Goal: Check status: Check status

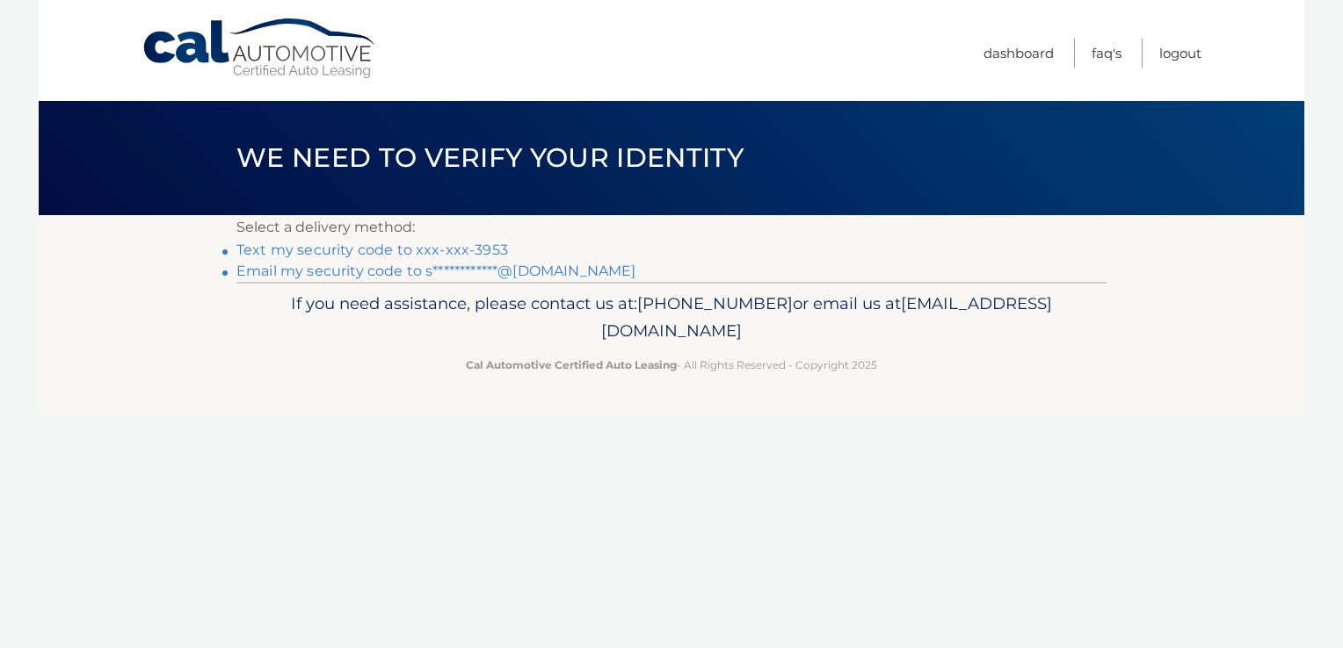
click at [369, 245] on link "Text my security code to xxx-xxx-3953" at bounding box center [372, 250] width 272 height 17
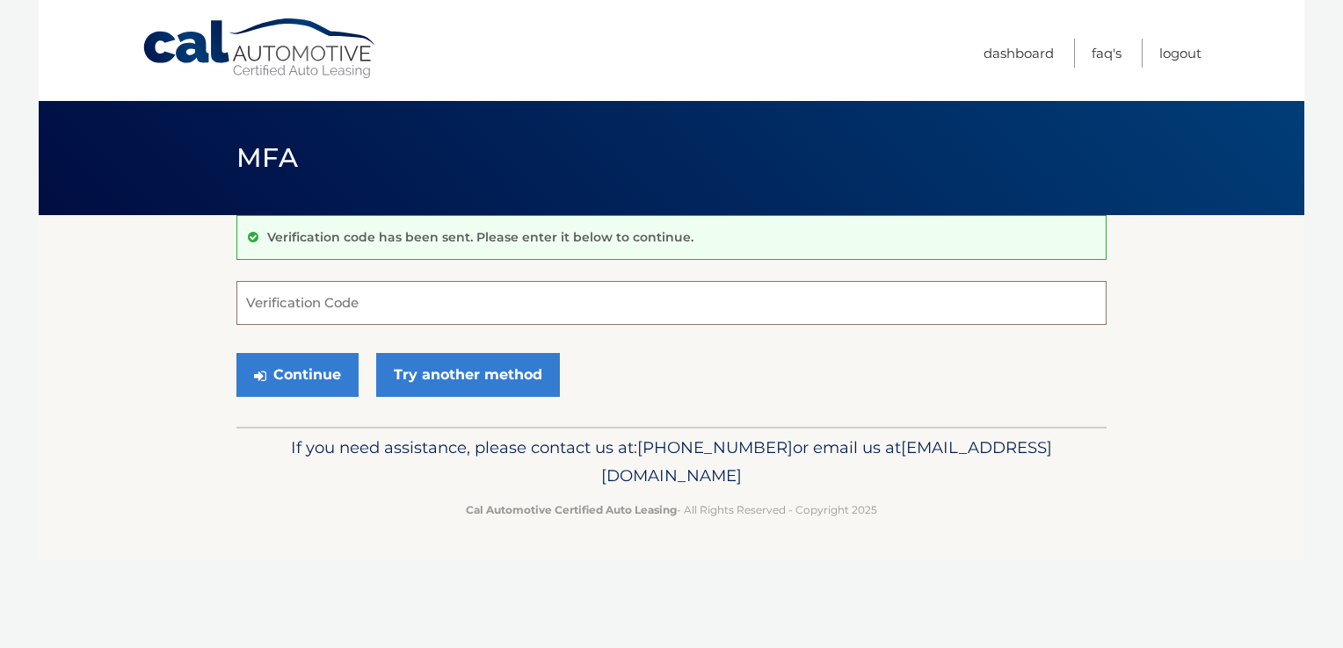
click at [319, 315] on input "Verification Code" at bounding box center [671, 303] width 870 height 44
type input "122100"
click at [293, 380] on button "Continue" at bounding box center [297, 375] width 122 height 44
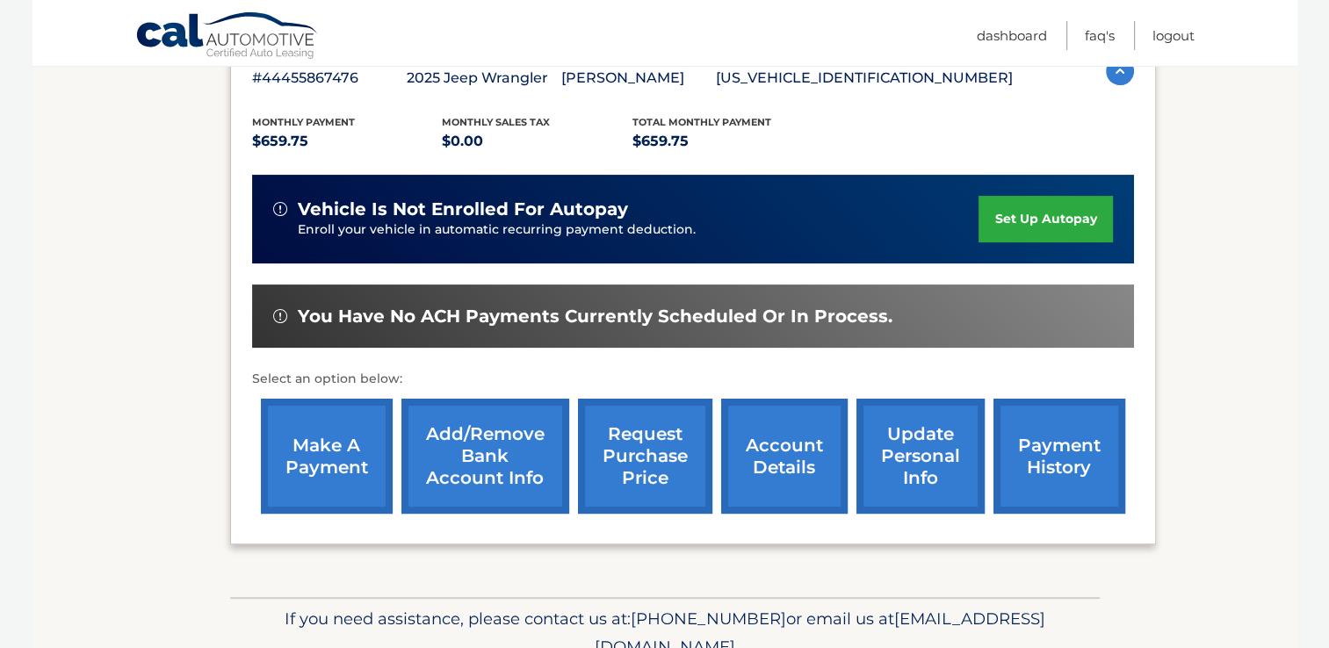
scroll to position [364, 0]
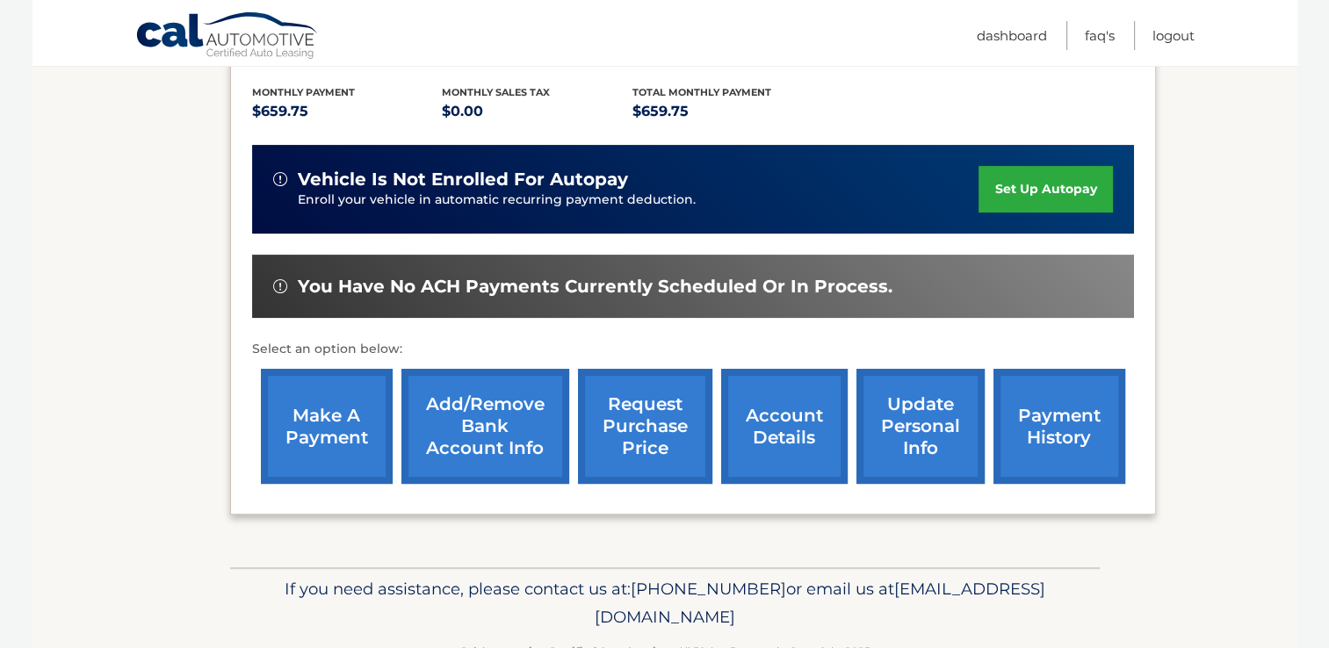
click at [1037, 429] on link "payment history" at bounding box center [1060, 426] width 132 height 115
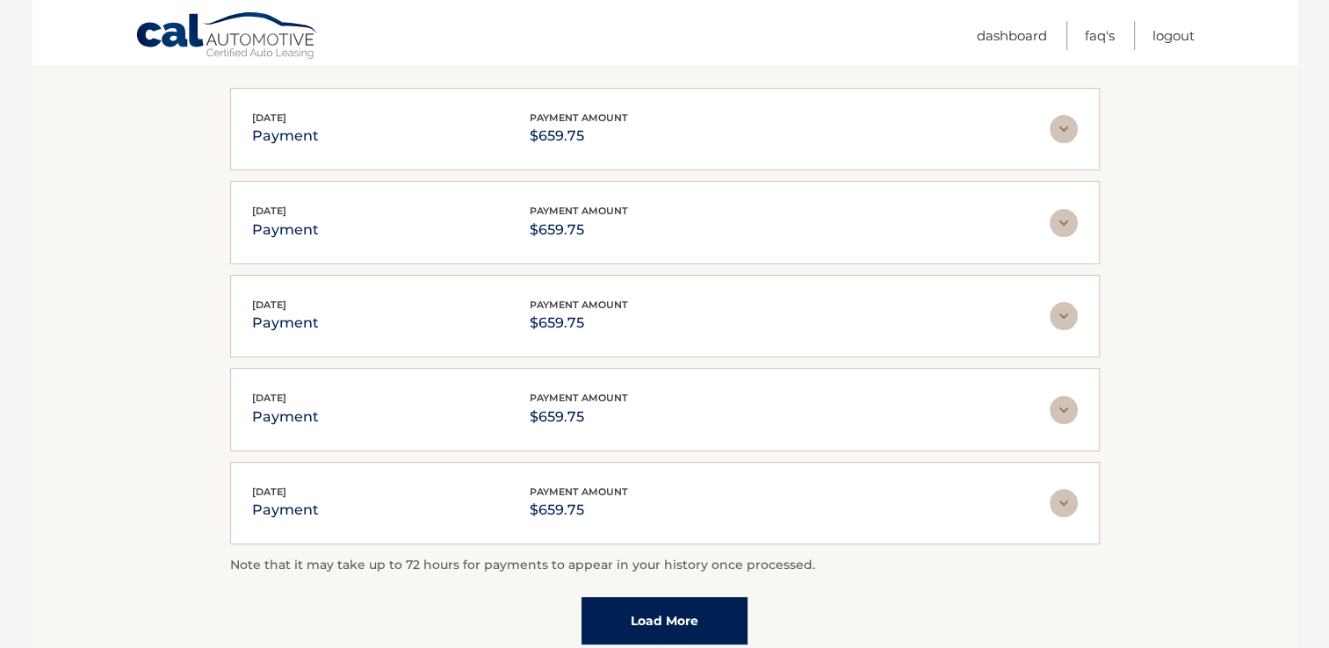
scroll to position [340, 0]
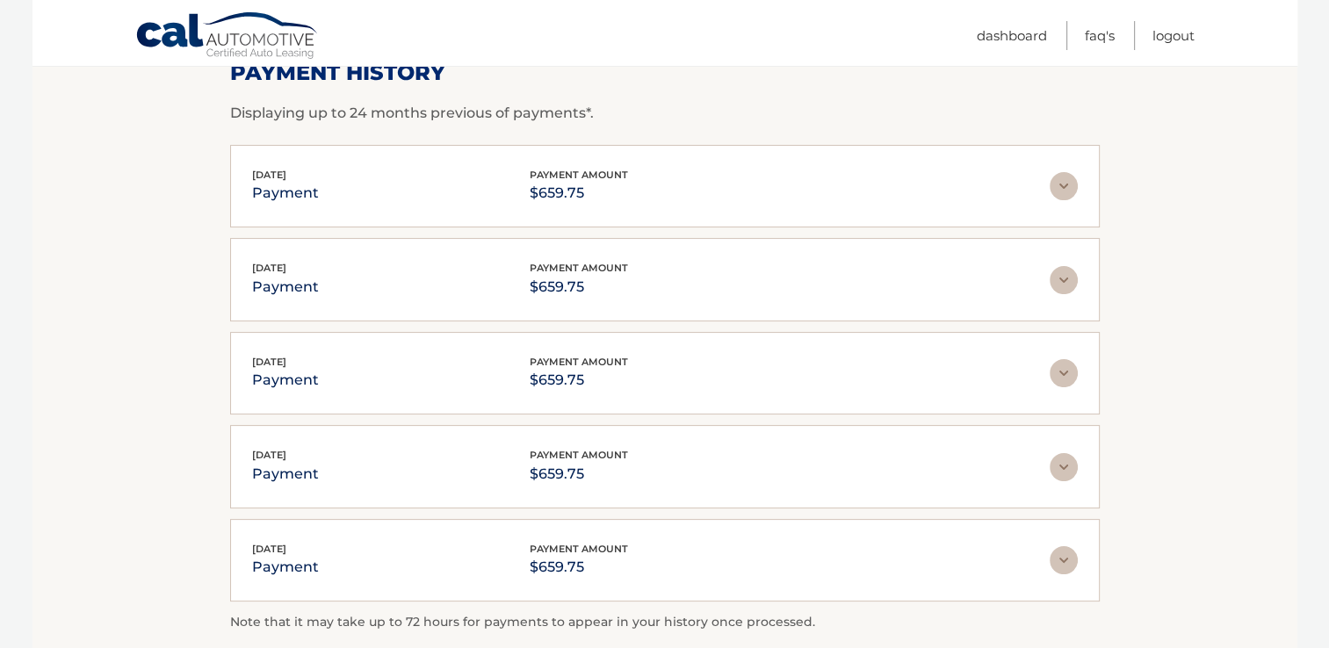
scroll to position [0, 0]
